Goal: Navigation & Orientation: Find specific page/section

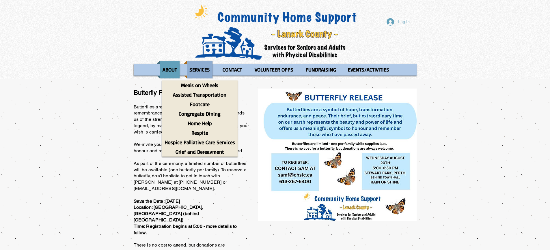
click at [208, 70] on p "SERVICES" at bounding box center [200, 70] width 26 height 18
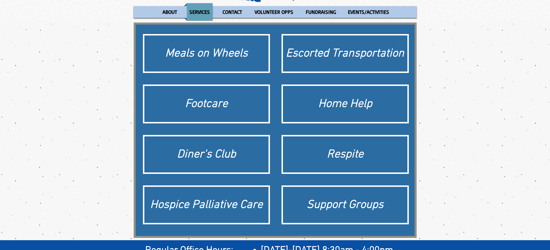
scroll to position [114, 0]
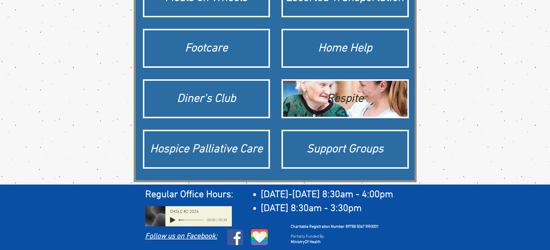
click at [354, 104] on div "Respite" at bounding box center [345, 99] width 119 height 16
